Goal: Information Seeking & Learning: Learn about a topic

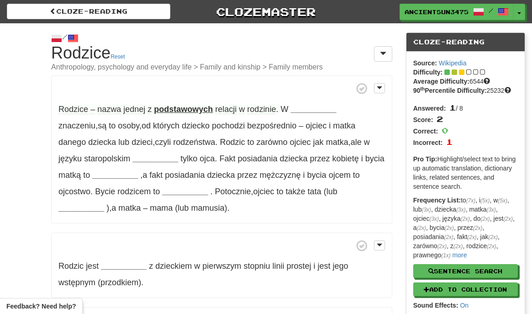
click at [259, 103] on p "Rodzice – nazwa jednej z podstawowych relacji w rodzinie . W __________ znaczen…" at bounding box center [221, 149] width 341 height 148
drag, startPoint x: 95, startPoint y: 108, endPoint x: 147, endPoint y: 108, distance: 52.1
click at [147, 108] on span "Rodzice – nazwa jednej z" at bounding box center [106, 110] width 96 height 10
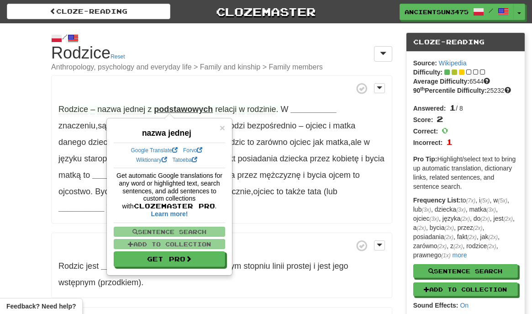
click at [130, 94] on p "Rodzice – nazwa jednej z podstawowych relacji w rodzinie . W __________ znaczen…" at bounding box center [221, 149] width 341 height 148
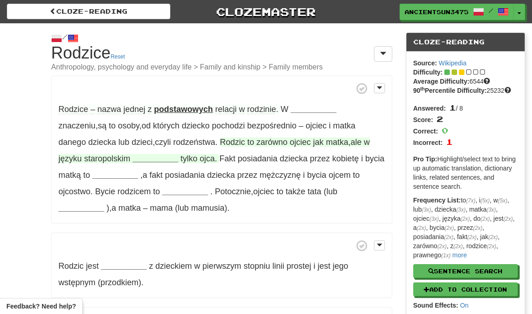
click at [257, 142] on span "zarówno" at bounding box center [272, 142] width 31 height 9
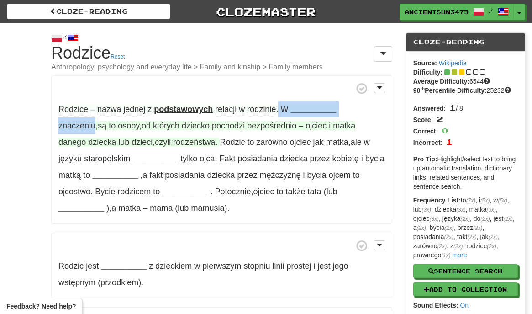
drag, startPoint x: 279, startPoint y: 105, endPoint x: 370, endPoint y: 108, distance: 91.0
click at [370, 108] on p "Rodzice – nazwa jednej z podstawowych relacji w rodzinie . W __________ znaczen…" at bounding box center [221, 149] width 341 height 148
click at [312, 108] on strong "__________" at bounding box center [314, 109] width 46 height 9
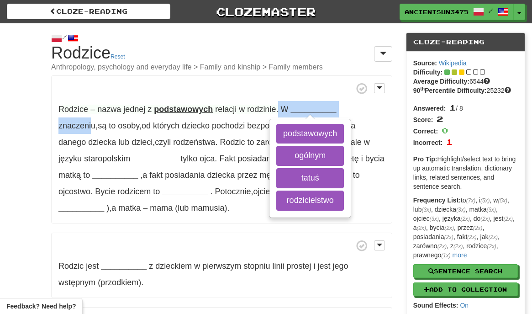
drag, startPoint x: 279, startPoint y: 107, endPoint x: 365, endPoint y: 113, distance: 86.6
click at [365, 113] on p "Rodzice – nazwa jednej z podstawowych relacji w rodzinie . W __________ podstaw…" at bounding box center [221, 149] width 341 height 148
click at [376, 113] on p "Rodzice – nazwa jednej z podstawowych relacji w rodzinie . W __________ podstaw…" at bounding box center [221, 149] width 341 height 148
click at [277, 99] on p "Rodzice – nazwa jednej z podstawowych relacji w rodzinie . W __________ podstaw…" at bounding box center [221, 149] width 341 height 148
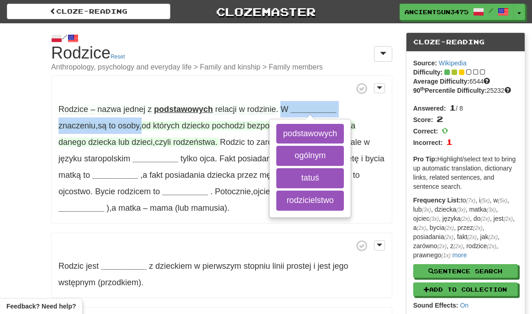
drag, startPoint x: 281, startPoint y: 105, endPoint x: 93, endPoint y: 126, distance: 188.5
click at [93, 126] on span "W __________ podstawowych ogólnym tatuś rodzicielstwo znaczeniu , są to osoby ,…" at bounding box center [206, 126] width 297 height 42
click at [96, 121] on span "znaczeniu" at bounding box center [76, 125] width 37 height 9
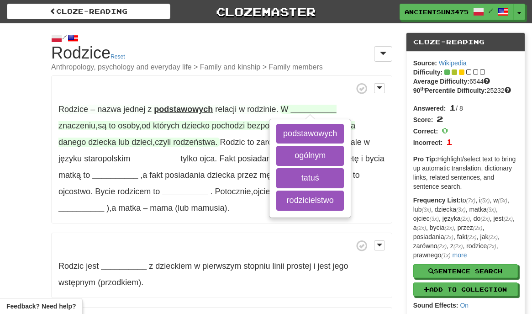
click at [304, 109] on strong "__________" at bounding box center [314, 109] width 46 height 9
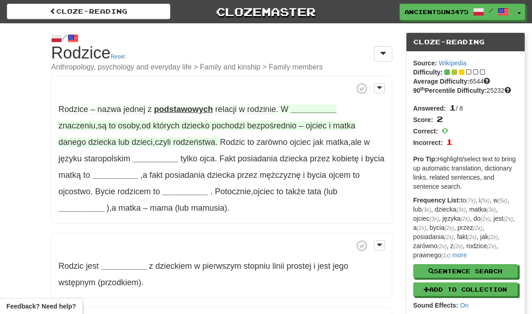
click at [309, 106] on strong "__________" at bounding box center [314, 109] width 46 height 9
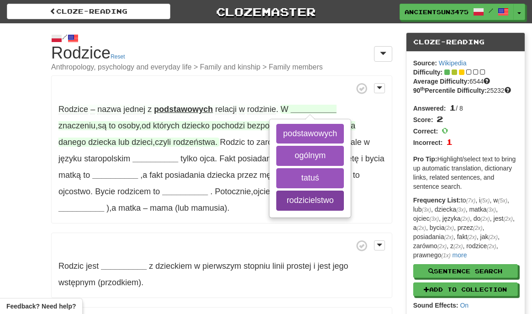
click at [326, 200] on button "rodzicielstwo" at bounding box center [310, 201] width 68 height 20
click at [321, 187] on div "podstawowych ogólnym tatuś rodzicielstwo" at bounding box center [310, 168] width 80 height 97
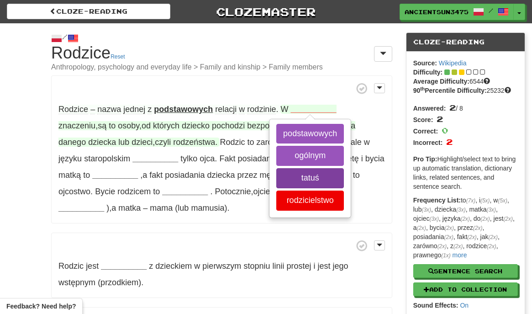
click at [326, 178] on button "tatuś" at bounding box center [310, 178] width 68 height 20
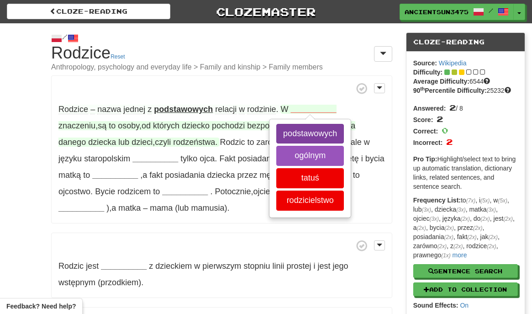
click at [307, 140] on button "podstawowych" at bounding box center [310, 134] width 68 height 20
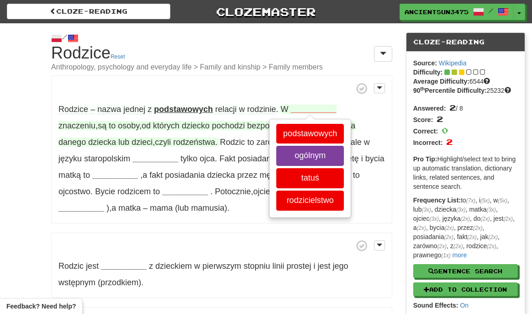
click at [309, 148] on button "ogólnym" at bounding box center [310, 156] width 68 height 20
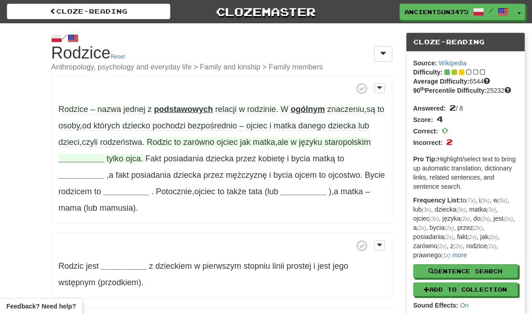
click at [323, 139] on span "języku" at bounding box center [310, 142] width 23 height 9
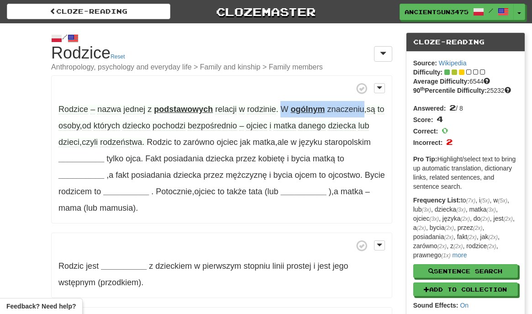
drag, startPoint x: 280, startPoint y: 105, endPoint x: 363, endPoint y: 107, distance: 83.7
click at [363, 107] on p "Rodzice – nazwa jednej z podstawowych relacji w rodzinie . W ogólnym znaczeniu …" at bounding box center [221, 149] width 341 height 148
click at [326, 126] on span "danego" at bounding box center [311, 126] width 27 height 10
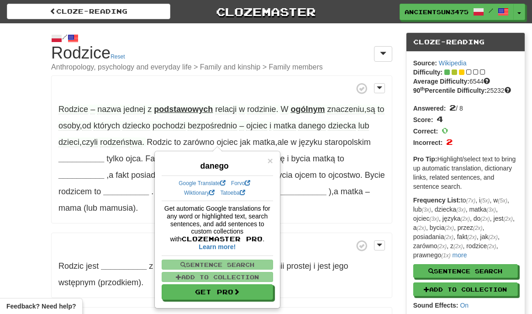
click at [80, 119] on p "Rodzice – nazwa jednej z podstawowych relacji w rodzinie . W ogólnym znaczeniu …" at bounding box center [221, 149] width 341 height 148
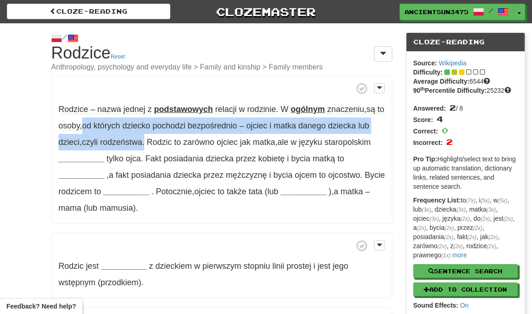
drag, startPoint x: 99, startPoint y: 121, endPoint x: 161, endPoint y: 143, distance: 65.8
click at [161, 143] on span "W ogólnym znaczeniu , są to osoby , od których dziecko pochodzi bezpośrednio – …" at bounding box center [221, 126] width 326 height 42
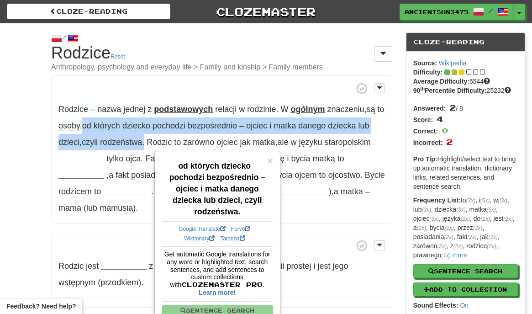
click at [221, 126] on span "bezpośrednio" at bounding box center [212, 126] width 49 height 10
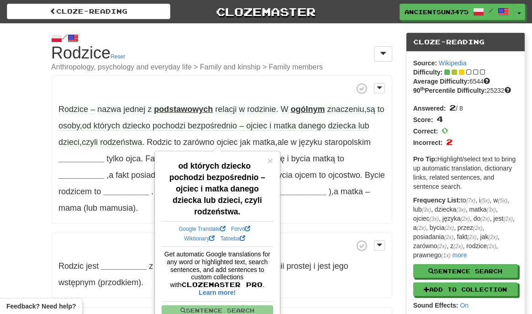
click at [244, 127] on span "–" at bounding box center [241, 126] width 5 height 10
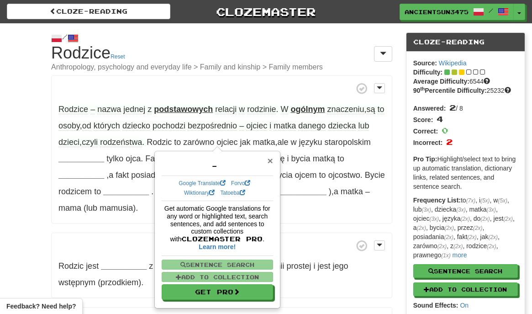
click at [268, 158] on span "×" at bounding box center [270, 160] width 5 height 11
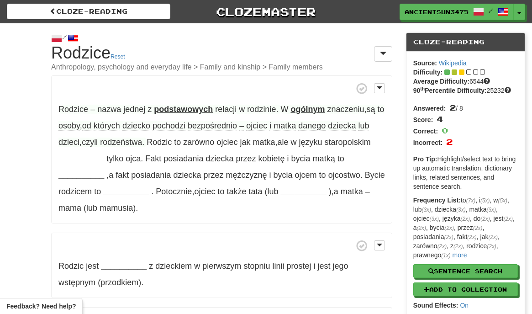
click at [206, 130] on span "bezpośrednio" at bounding box center [212, 126] width 49 height 10
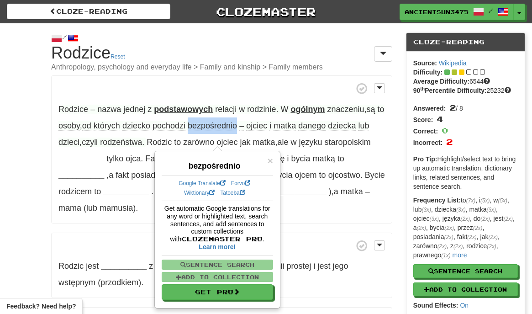
click at [223, 121] on span "bezpośrednio" at bounding box center [212, 126] width 49 height 10
drag, startPoint x: 223, startPoint y: 125, endPoint x: 252, endPoint y: 128, distance: 29.4
click at [237, 128] on span "bezpośrednio" at bounding box center [212, 126] width 49 height 10
click at [231, 126] on span "bezpośrednio" at bounding box center [212, 126] width 49 height 10
drag, startPoint x: 230, startPoint y: 126, endPoint x: 256, endPoint y: 127, distance: 26.5
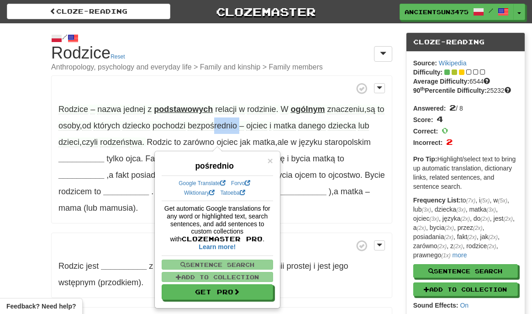
click at [256, 127] on span "znaczeniu , są to osoby , od których dziecko pochodzi bezpośrednio – ojciec i m…" at bounding box center [221, 126] width 326 height 42
click at [229, 124] on span "bezpośrednio" at bounding box center [212, 126] width 49 height 10
drag, startPoint x: 228, startPoint y: 124, endPoint x: 252, endPoint y: 127, distance: 24.5
click at [237, 127] on span "bezpośrednio" at bounding box center [212, 126] width 49 height 10
click at [228, 119] on p "Rodzice – nazwa jednej z podstawowych relacji w rodzinie . W ogólnym znaczeniu …" at bounding box center [221, 149] width 341 height 148
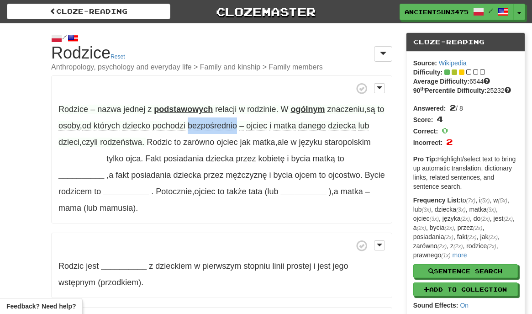
drag, startPoint x: 204, startPoint y: 127, endPoint x: 255, endPoint y: 122, distance: 50.5
click at [255, 122] on span "znaczeniu , są to osoby , od których dziecko pochodzi bezpośrednio – ojciec i m…" at bounding box center [221, 126] width 326 height 42
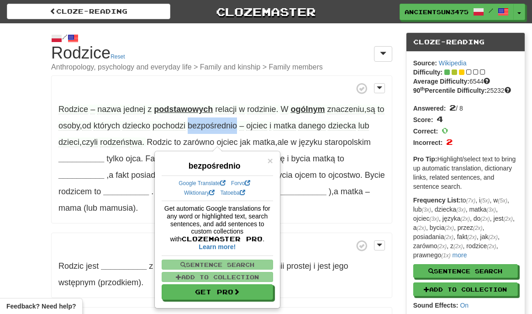
copy span "bezpośrednio"
click at [98, 140] on span "czyli" at bounding box center [90, 143] width 16 height 10
click at [198, 134] on p "Rodzice – nazwa jednej z podstawowych relacji w rodzinie . W ogólnym znaczeniu …" at bounding box center [221, 149] width 341 height 148
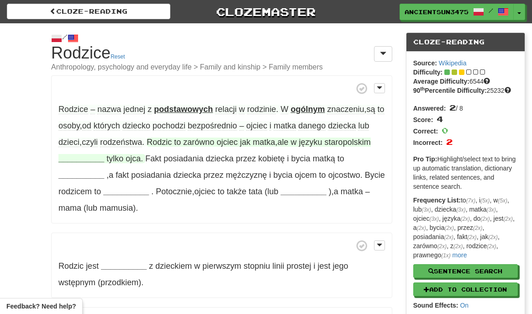
click at [238, 138] on span "ojciec" at bounding box center [227, 142] width 21 height 9
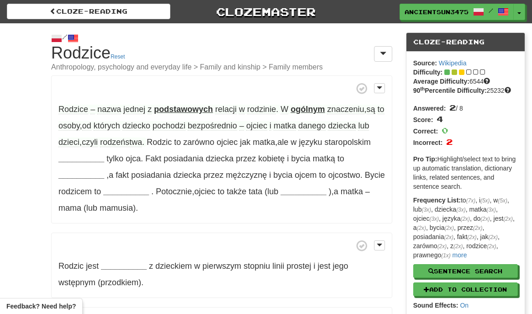
click at [44, 127] on div "/ Cloze-[GEOGRAPHIC_DATA] Rodzice Reset Anthropology, psychology and everyday l…" at bounding box center [266, 209] width 532 height 372
click at [267, 127] on span "ojciec" at bounding box center [256, 126] width 21 height 10
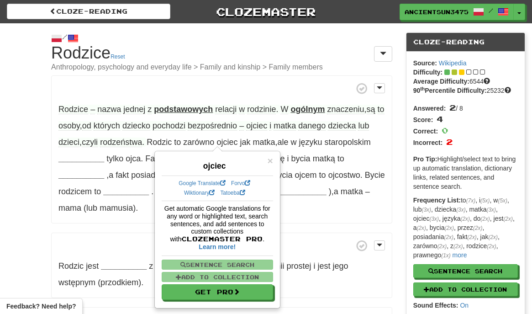
click at [347, 142] on p "Rodzice – nazwa jednej z podstawowych relacji w rodzinie . W ogólnym znaczeniu …" at bounding box center [221, 149] width 341 height 148
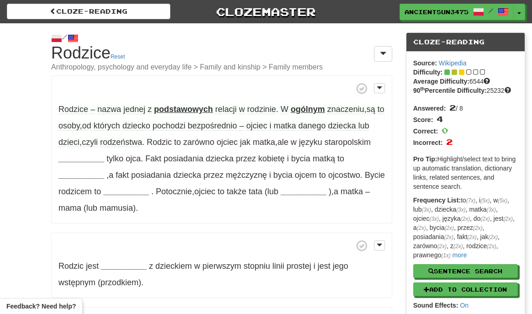
click at [307, 108] on strong "ogólnym" at bounding box center [308, 109] width 34 height 9
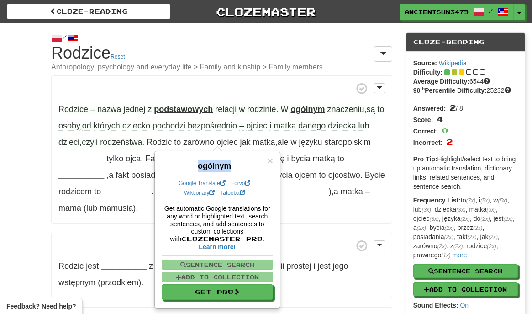
click at [224, 160] on div "ogólnym" at bounding box center [217, 164] width 111 height 16
click at [290, 168] on p "Rodzice – nazwa jednej z podstawowych relacji w rodzinie . W ogólnym znaczeniu …" at bounding box center [221, 149] width 341 height 148
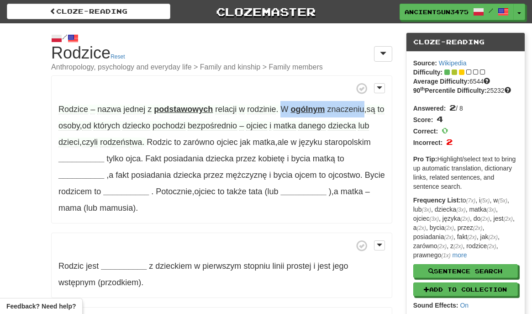
drag, startPoint x: 280, startPoint y: 106, endPoint x: 363, endPoint y: 113, distance: 83.9
click at [363, 113] on p "Rodzice – nazwa jednej z podstawowych relacji w rodzinie . W ogólnym znaczeniu …" at bounding box center [221, 149] width 341 height 148
click at [306, 118] on p "Rodzice – nazwa jednej z podstawowych relacji w rodzinie . W ogólnym znaczeniu …" at bounding box center [221, 149] width 341 height 148
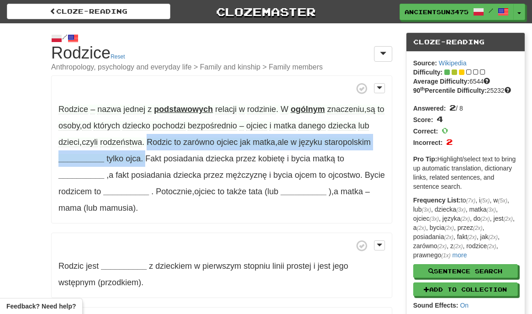
drag, startPoint x: 164, startPoint y: 143, endPoint x: 191, endPoint y: 157, distance: 30.7
click at [191, 157] on span "Rodzic to zarówno ojciec jak matka , ale w języku staropolskim __________ tylko…" at bounding box center [214, 151] width 313 height 26
click at [214, 143] on span "zarówno" at bounding box center [198, 142] width 31 height 9
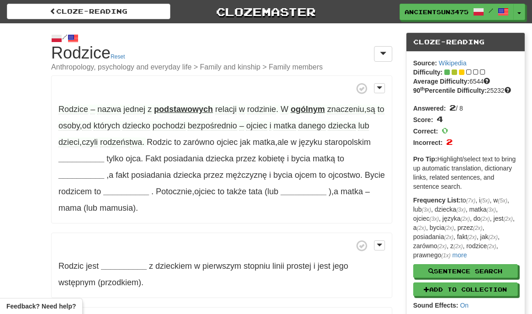
click at [194, 149] on p "Rodzice – nazwa jednej z podstawowych relacji w rodzinie . W ogólnym znaczeniu …" at bounding box center [221, 149] width 341 height 148
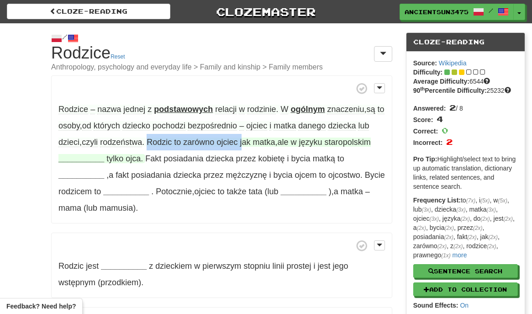
drag, startPoint x: 163, startPoint y: 142, endPoint x: 260, endPoint y: 142, distance: 97.3
click at [260, 142] on p "Rodzice – nazwa jednej z podstawowych relacji w rodzinie . W ogólnym znaczeniu …" at bounding box center [221, 149] width 341 height 148
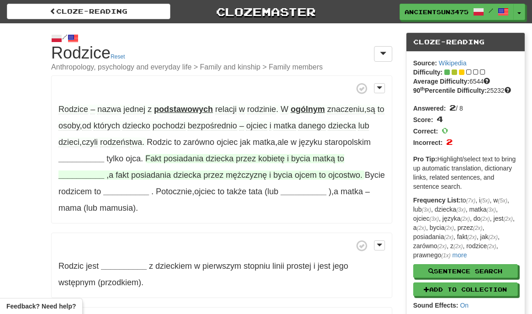
click at [161, 155] on span "Fakt" at bounding box center [153, 158] width 16 height 9
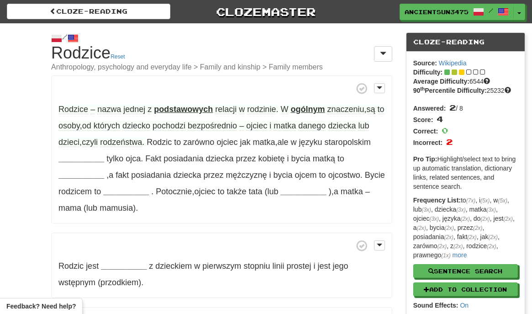
drag, startPoint x: 299, startPoint y: 143, endPoint x: 335, endPoint y: 146, distance: 36.7
click at [335, 146] on p "Rodzice – nazwa jednej z podstawowych relacji w rodzinie . W ogólnym znaczeniu …" at bounding box center [221, 149] width 341 height 148
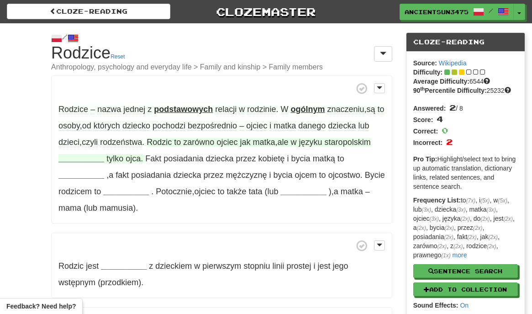
click at [323, 143] on span "języku" at bounding box center [310, 142] width 23 height 9
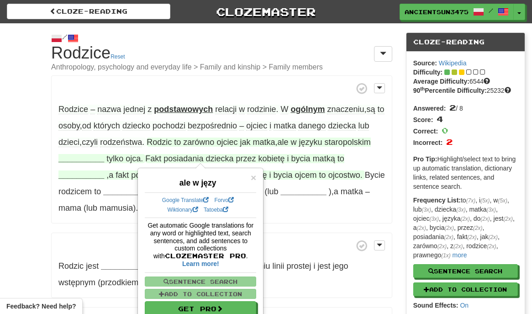
click at [256, 156] on span "przez" at bounding box center [246, 158] width 20 height 9
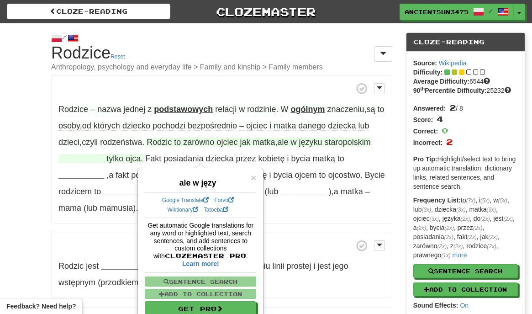
click at [325, 147] on span "staropolskim" at bounding box center [348, 142] width 46 height 9
click at [315, 146] on p "Rodzice – nazwa jednej z podstawowych relacji w rodzinie . W ogólnym znaczeniu …" at bounding box center [221, 149] width 341 height 148
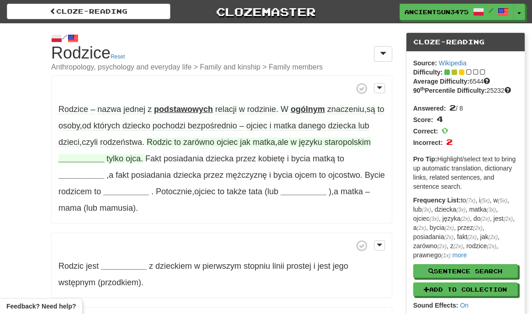
drag, startPoint x: 299, startPoint y: 142, endPoint x: 189, endPoint y: 160, distance: 111.2
click at [189, 160] on span "Rodzic to zarówno ojciec jak matka , ale w języku staropolskim __________ tylko…" at bounding box center [214, 151] width 313 height 26
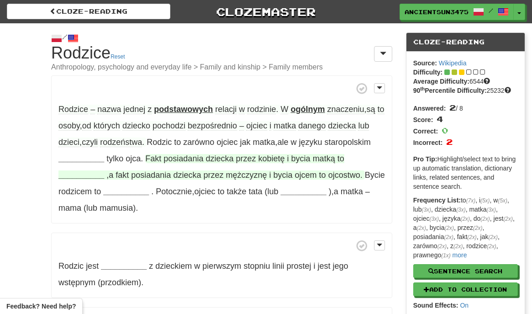
click at [183, 171] on span "dziecka" at bounding box center [187, 174] width 28 height 9
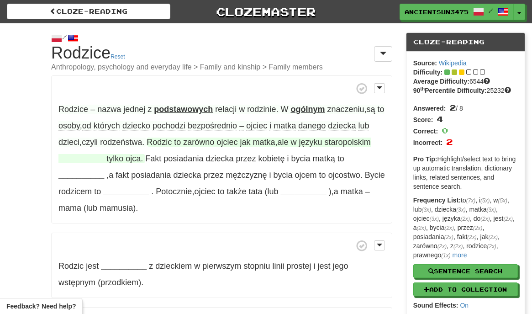
click at [104, 160] on strong "__________" at bounding box center [81, 158] width 46 height 9
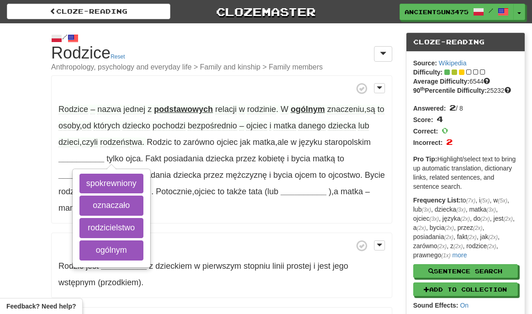
click at [203, 151] on p "Rodzice – nazwa jednej z podstawowych relacji w rodzinie . W ogólnym znaczeniu …" at bounding box center [221, 149] width 341 height 148
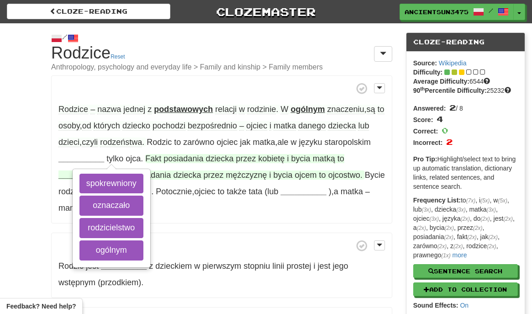
click at [203, 154] on span "posiadania" at bounding box center [184, 158] width 40 height 9
